Goal: Information Seeking & Learning: Learn about a topic

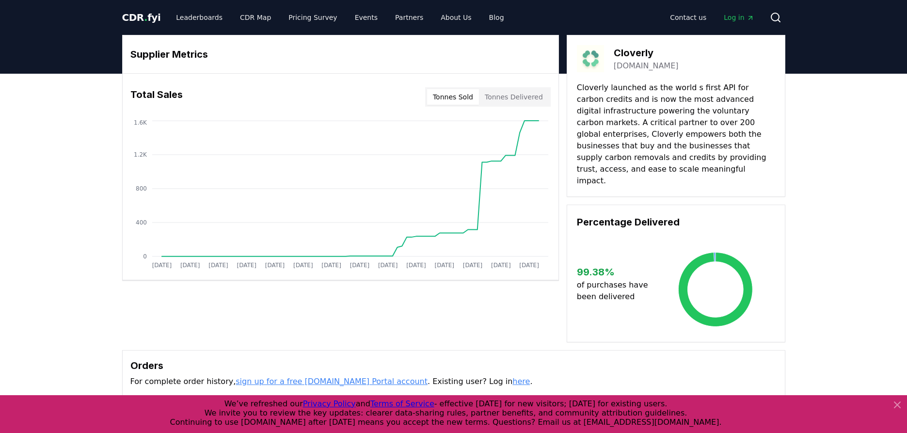
click at [818, 177] on div "Supplier Metrics Total Sales Tonnes Sold Tonnes Delivered Jan 2019 Jul 2019 Jan…" at bounding box center [453, 333] width 907 height 518
click at [104, 153] on div "Supplier Metrics Total Sales Tonnes Sold Tonnes Delivered Jan 2019 Jul 2019 Jan…" at bounding box center [453, 333] width 907 height 518
click at [181, 15] on link "Leaderboards" at bounding box center [199, 17] width 62 height 17
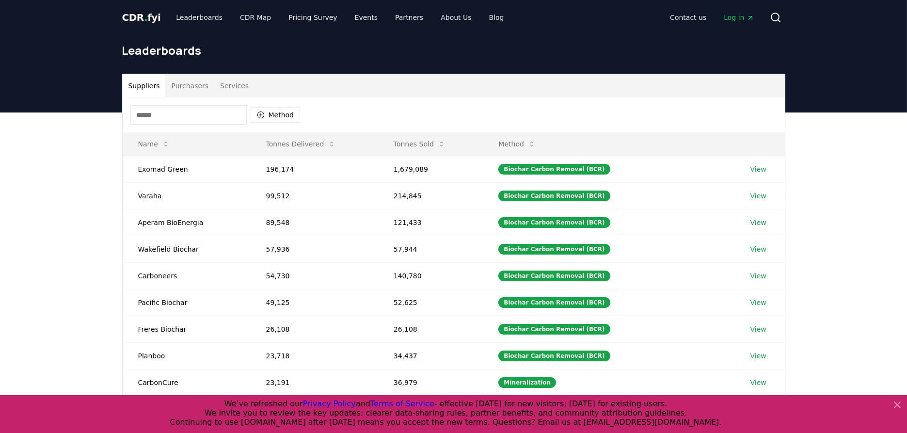
click at [187, 87] on button "Purchasers" at bounding box center [189, 85] width 49 height 23
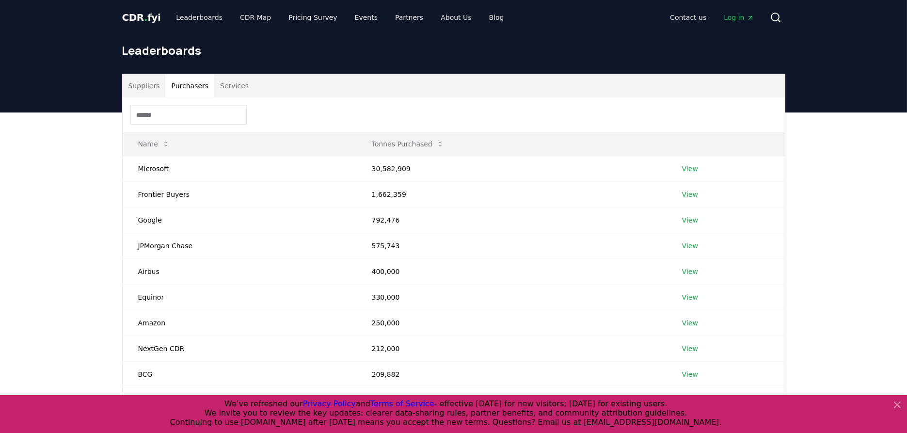
click at [139, 90] on button "Suppliers" at bounding box center [144, 85] width 43 height 23
click at [187, 88] on button "Purchasers" at bounding box center [189, 85] width 49 height 23
click at [188, 124] on input at bounding box center [188, 114] width 116 height 19
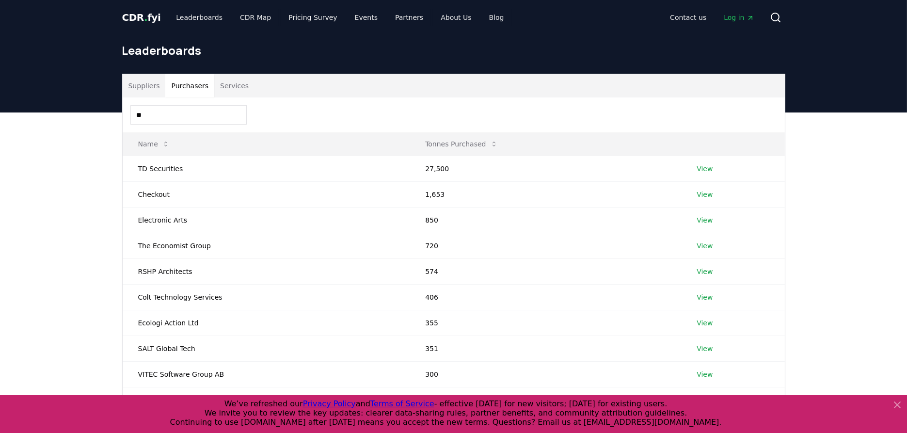
type input "*"
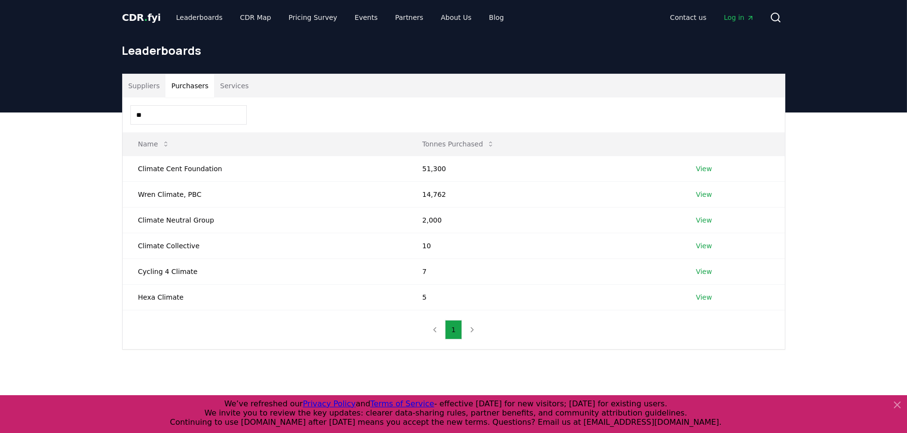
type input "*"
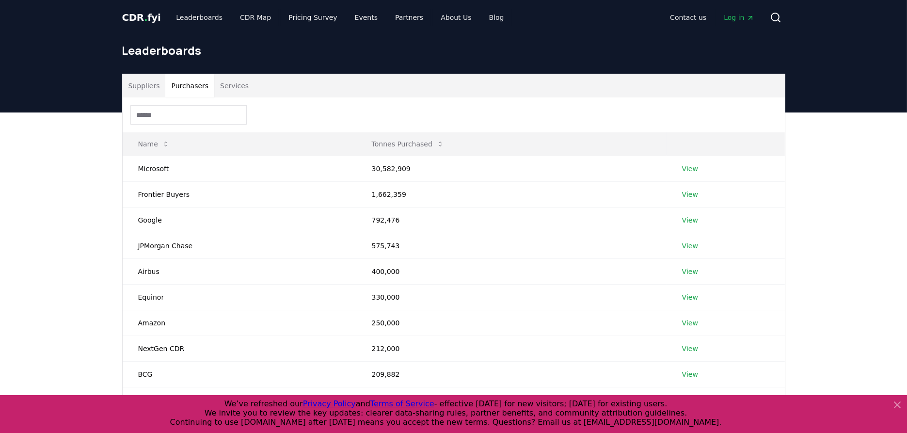
click at [236, 87] on button "Services" at bounding box center [234, 85] width 40 height 23
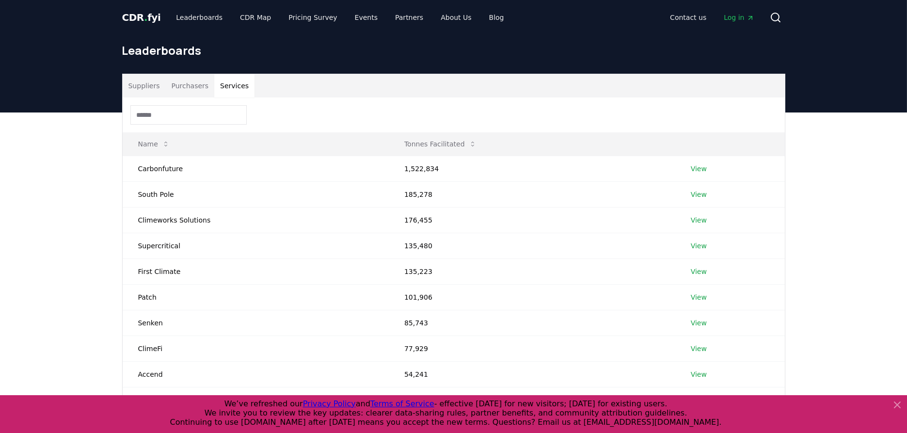
click at [222, 110] on input at bounding box center [188, 114] width 116 height 19
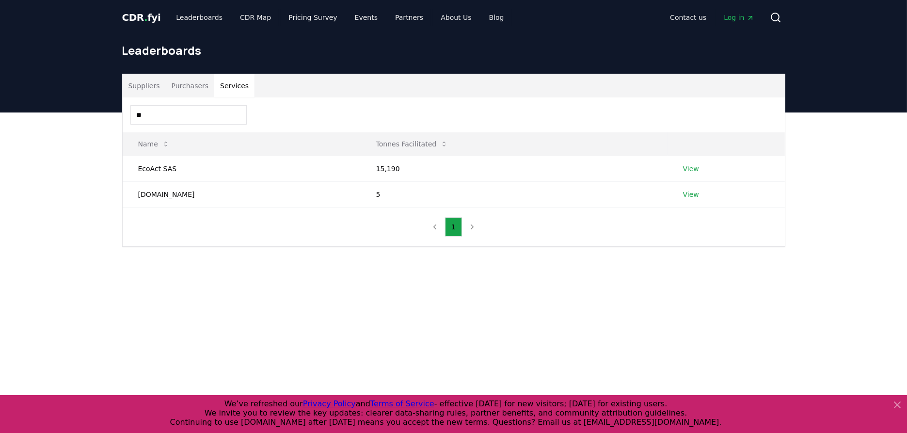
type input "*"
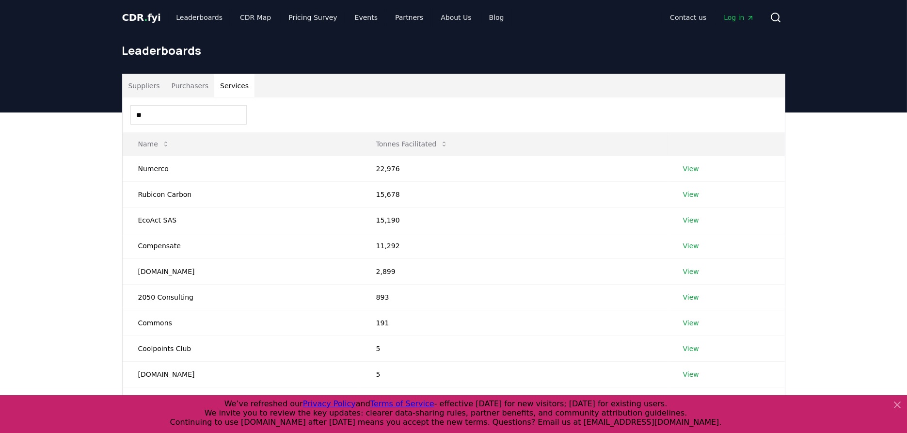
type input "*"
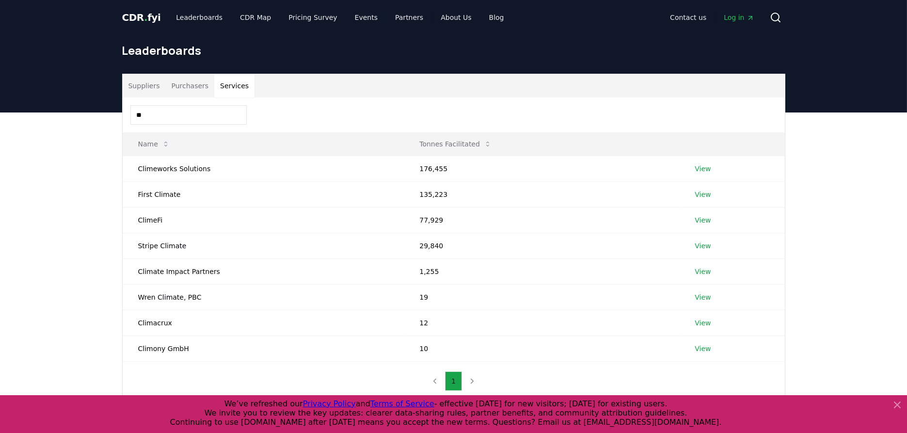
type input "*"
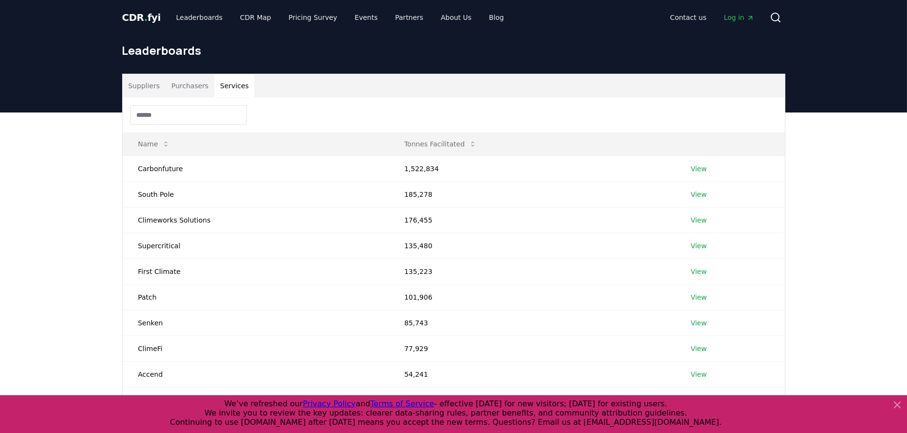
click at [189, 91] on button "Purchasers" at bounding box center [189, 85] width 49 height 23
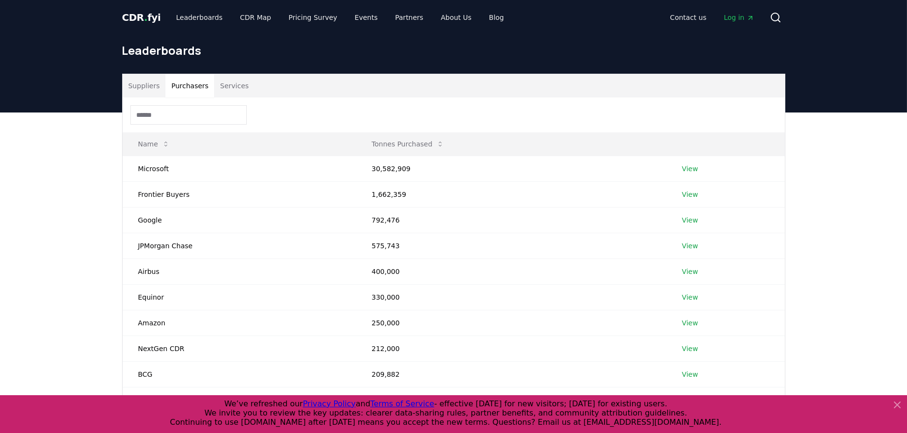
click at [195, 112] on input at bounding box center [188, 114] width 116 height 19
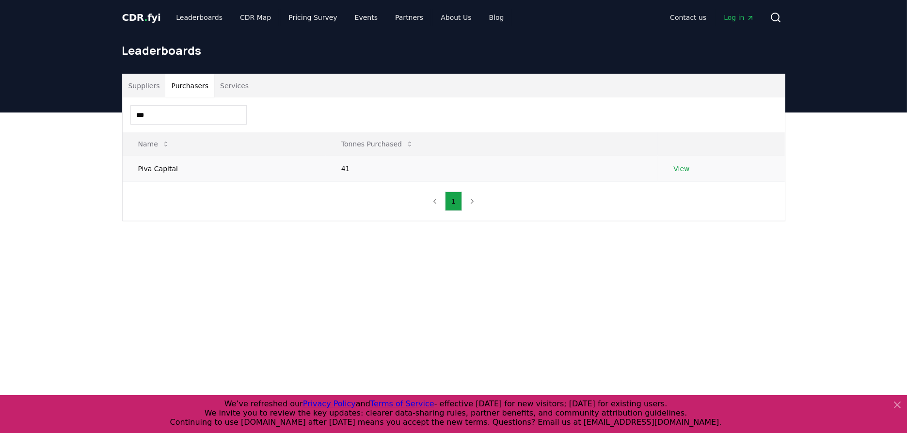
type input "***"
click at [684, 164] on link "View" at bounding box center [681, 169] width 16 height 10
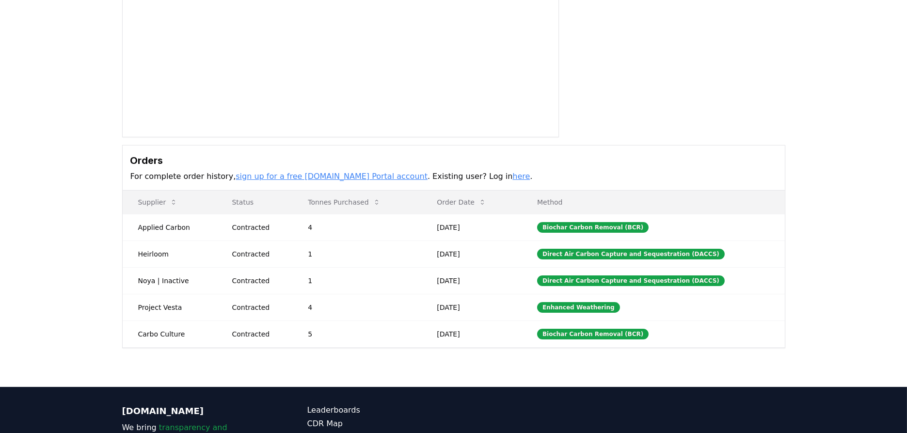
scroll to position [143, 0]
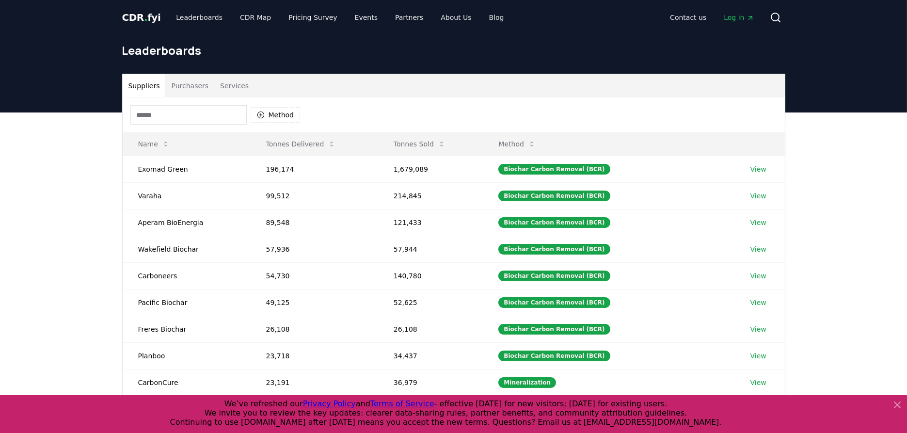
click at [192, 87] on button "Purchasers" at bounding box center [189, 85] width 49 height 23
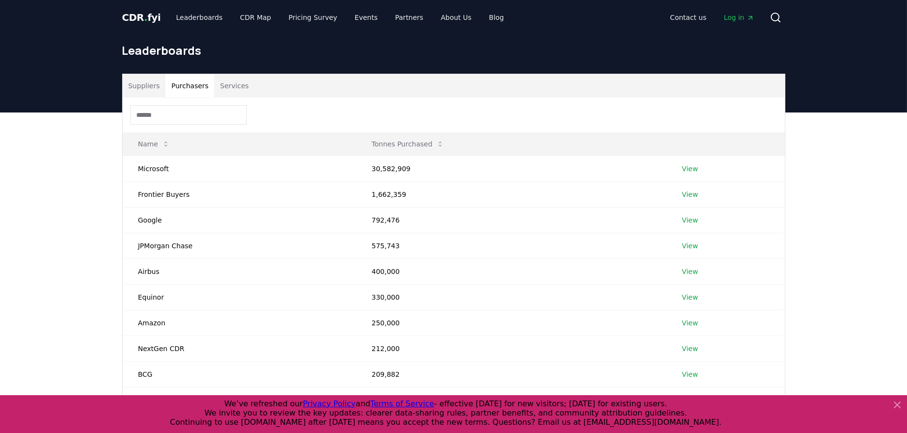
click at [215, 117] on input at bounding box center [188, 114] width 116 height 19
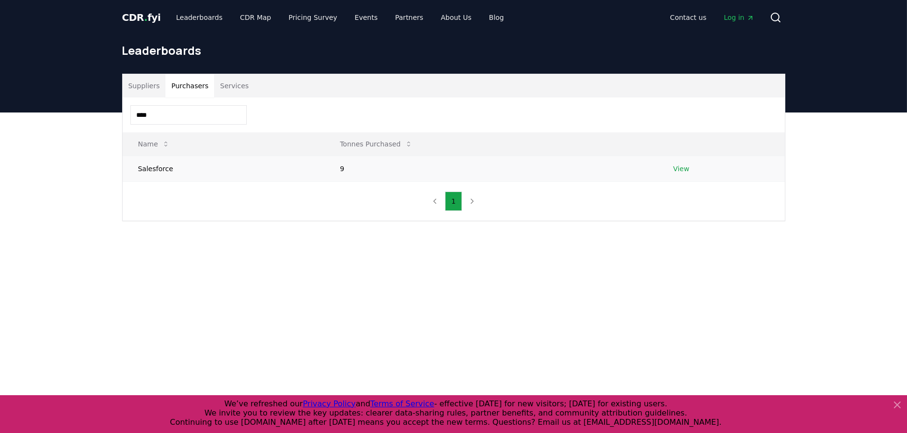
type input "****"
click at [681, 172] on link "View" at bounding box center [681, 169] width 16 height 10
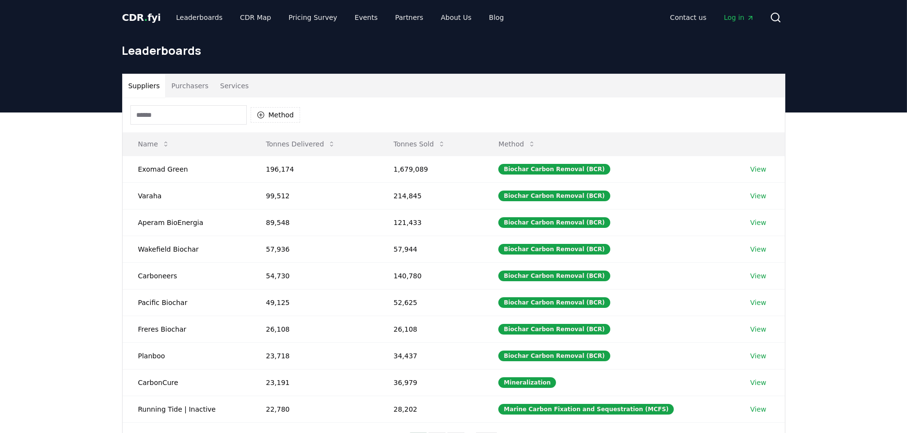
click at [37, 184] on div "Suppliers Purchasers Services Method Name Tonnes Delivered Tonnes Sold Method E…" at bounding box center [453, 306] width 907 height 388
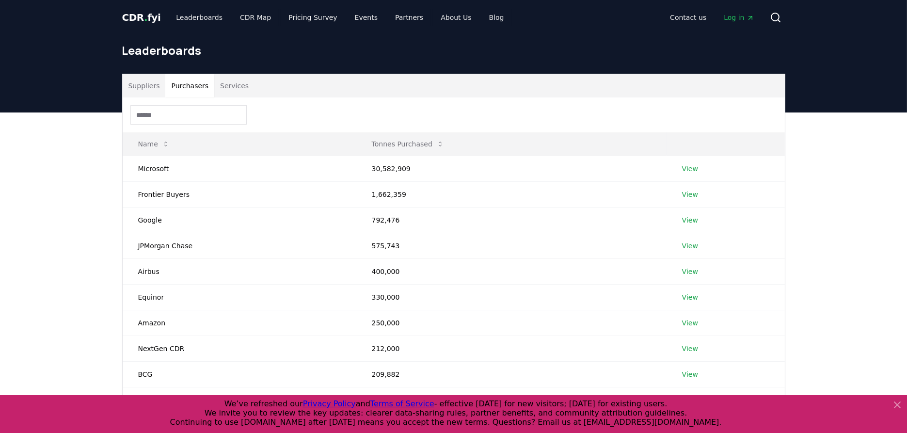
click at [193, 79] on button "Purchasers" at bounding box center [189, 85] width 49 height 23
